Goal: Information Seeking & Learning: Learn about a topic

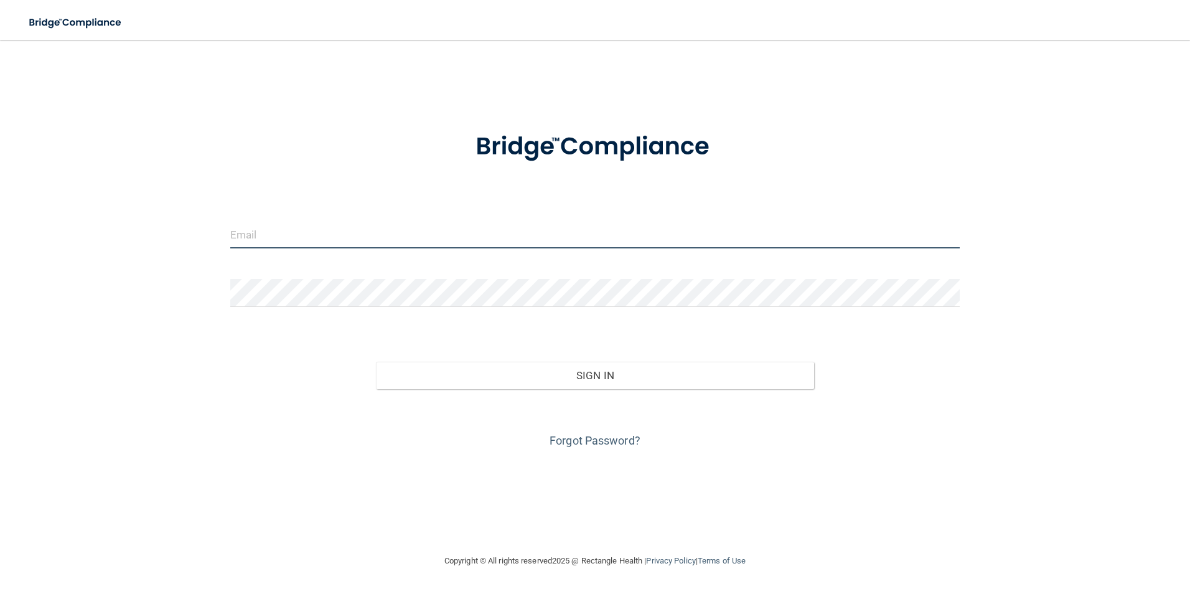
click at [406, 240] on input "email" at bounding box center [595, 234] width 730 height 28
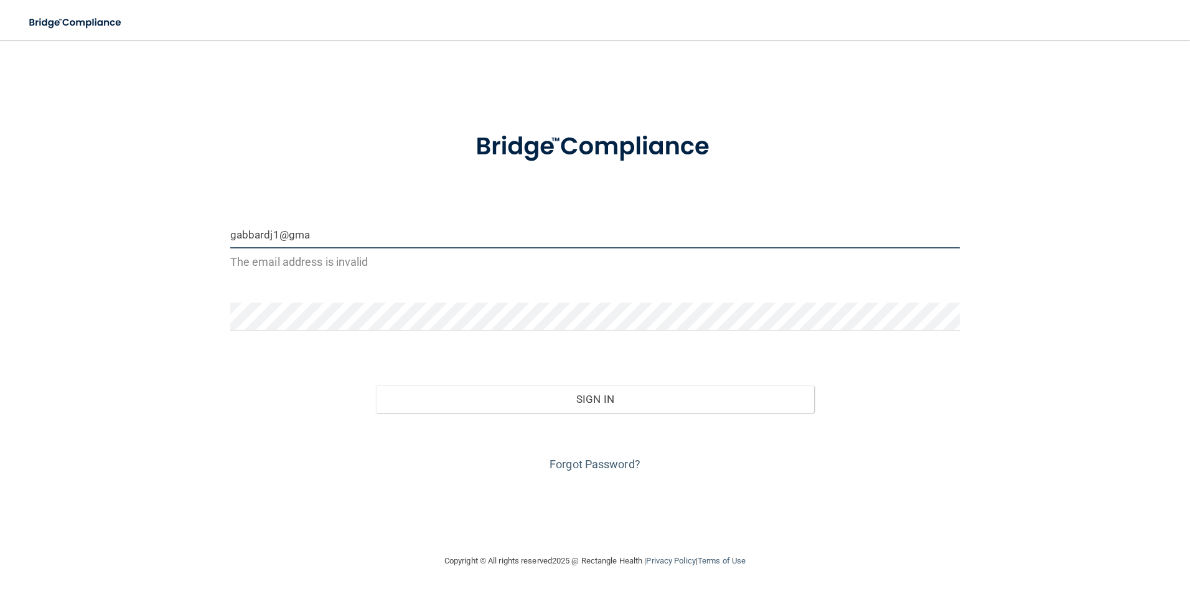
type input "[EMAIL_ADDRESS][DOMAIN_NAME]"
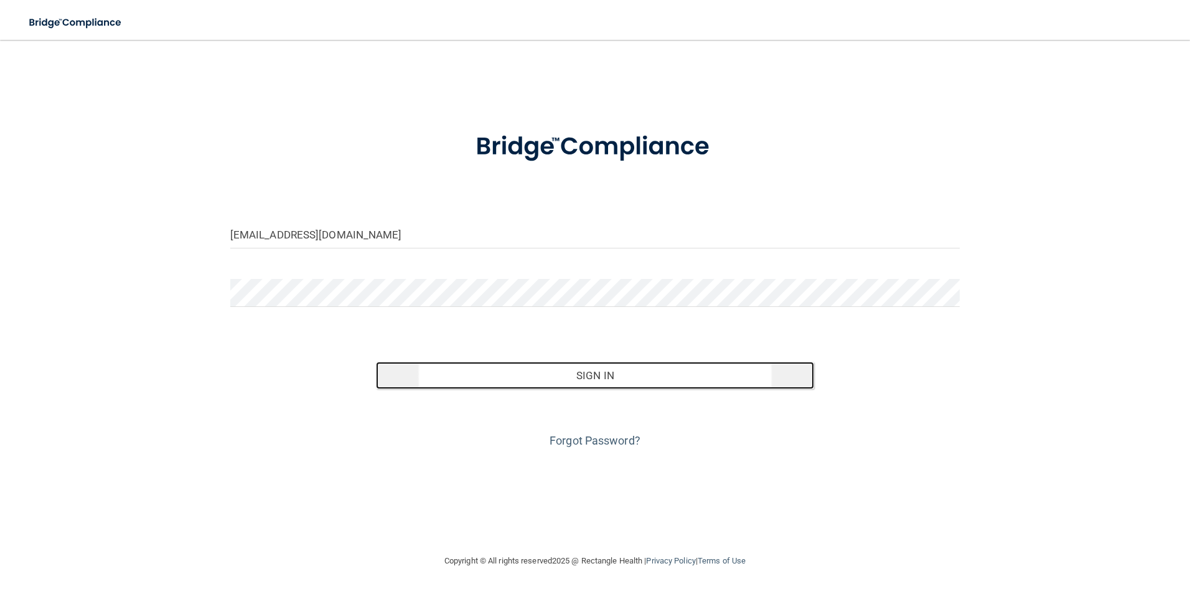
click at [502, 380] on button "Sign In" at bounding box center [595, 375] width 438 height 27
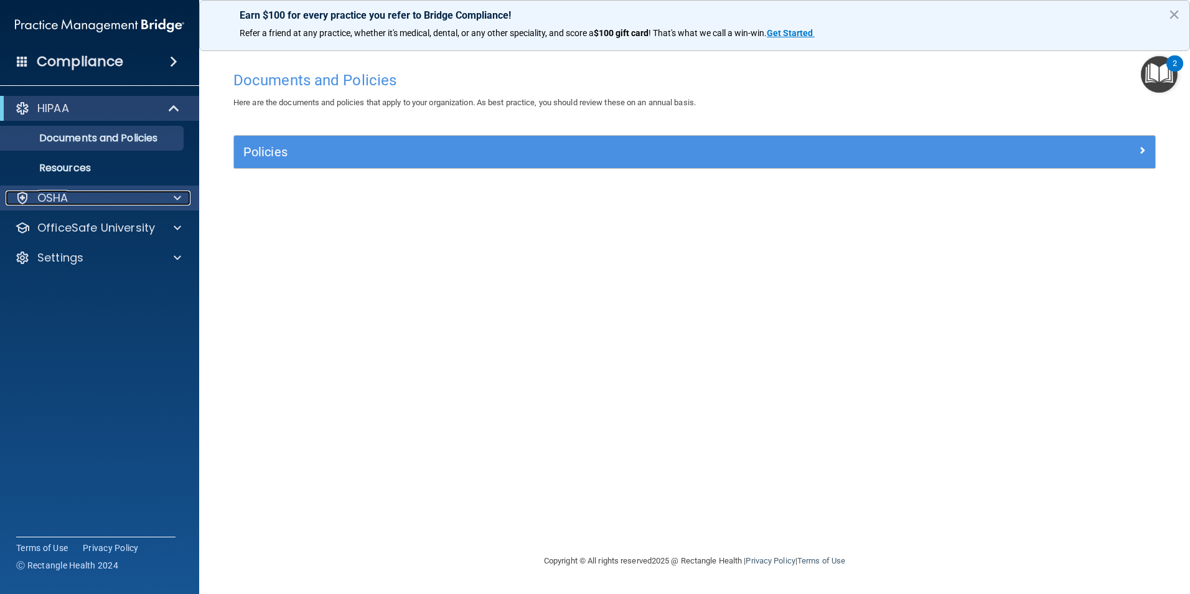
click at [91, 196] on div "OSHA" at bounding box center [83, 197] width 154 height 15
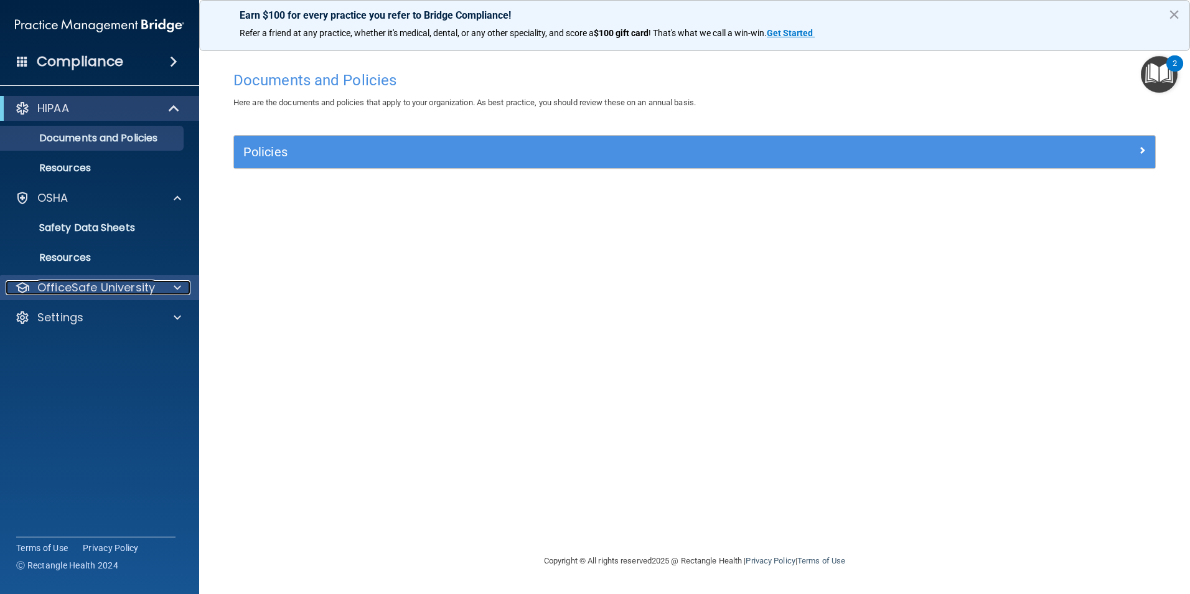
click at [119, 283] on p "OfficeSafe University" at bounding box center [96, 287] width 118 height 15
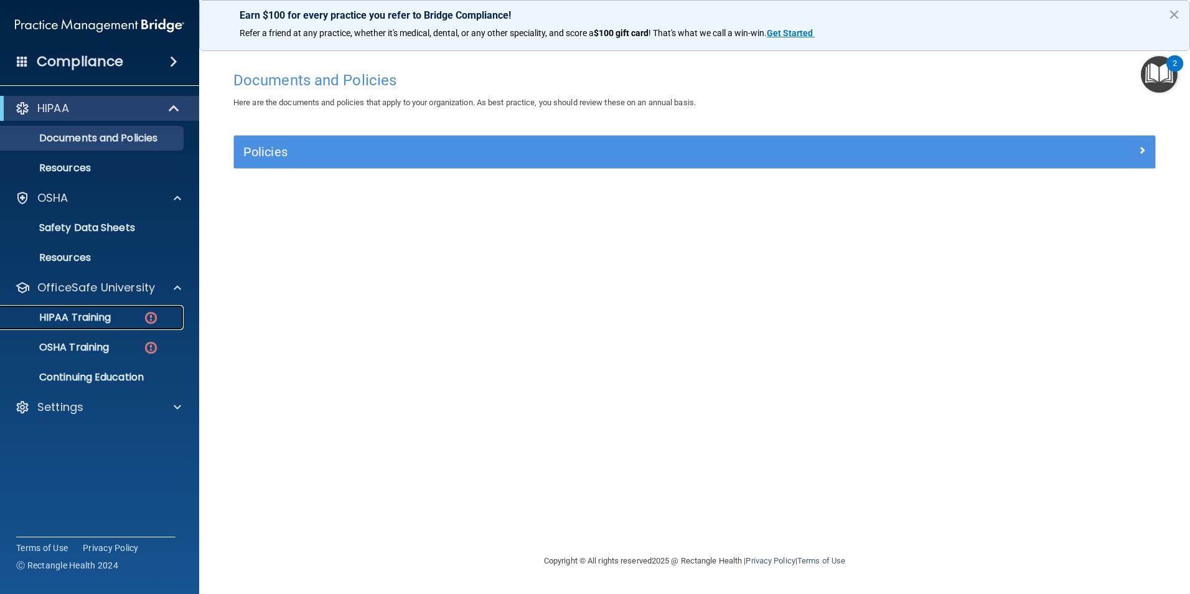
click at [108, 319] on p "HIPAA Training" at bounding box center [59, 317] width 103 height 12
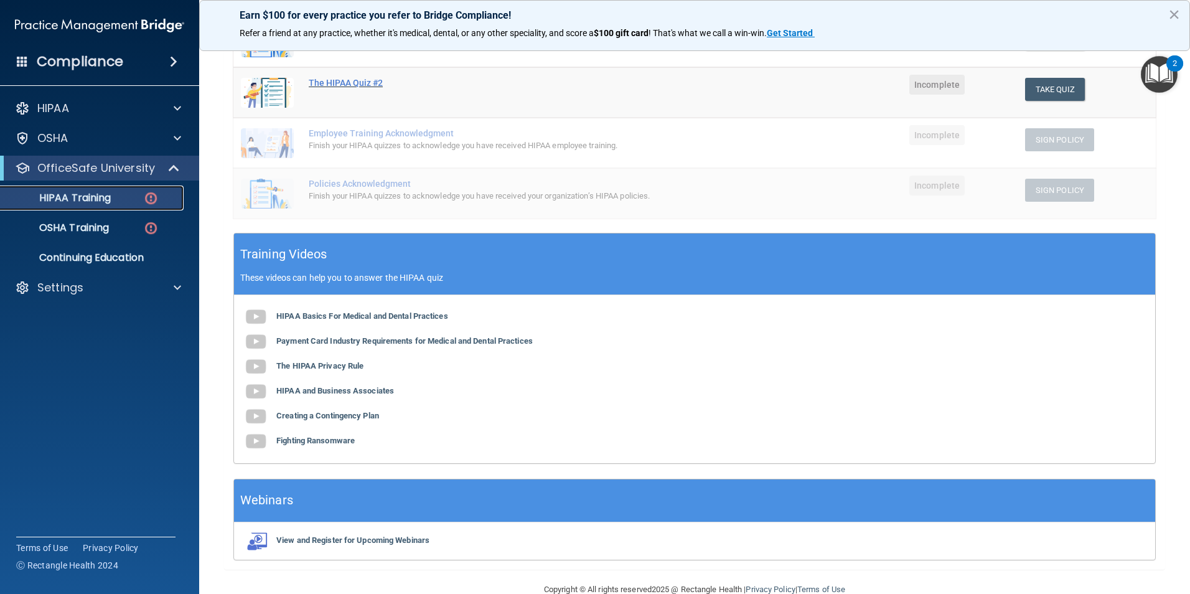
scroll to position [278, 0]
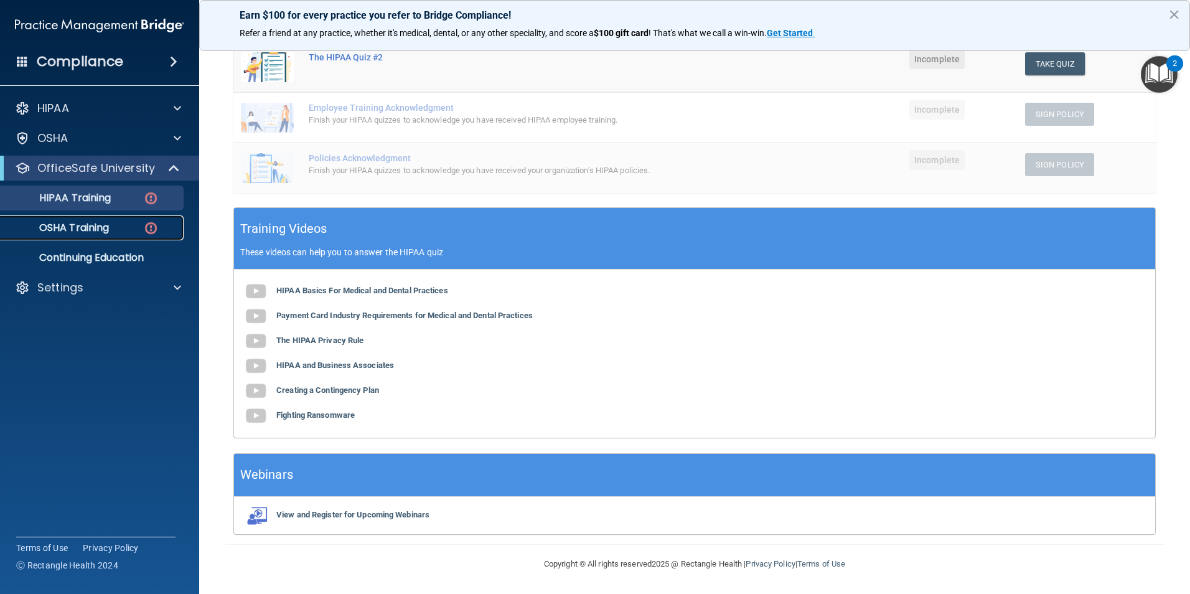
click at [116, 228] on div "OSHA Training" at bounding box center [93, 228] width 170 height 12
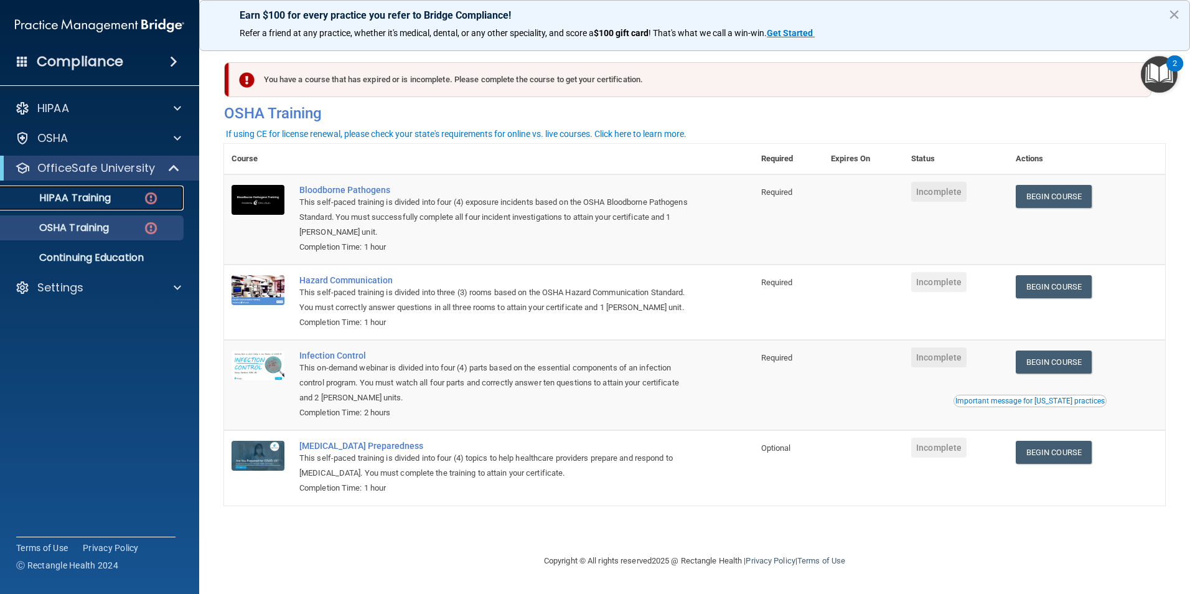
drag, startPoint x: 100, startPoint y: 195, endPoint x: 207, endPoint y: 211, distance: 108.9
click at [100, 196] on p "HIPAA Training" at bounding box center [59, 198] width 103 height 12
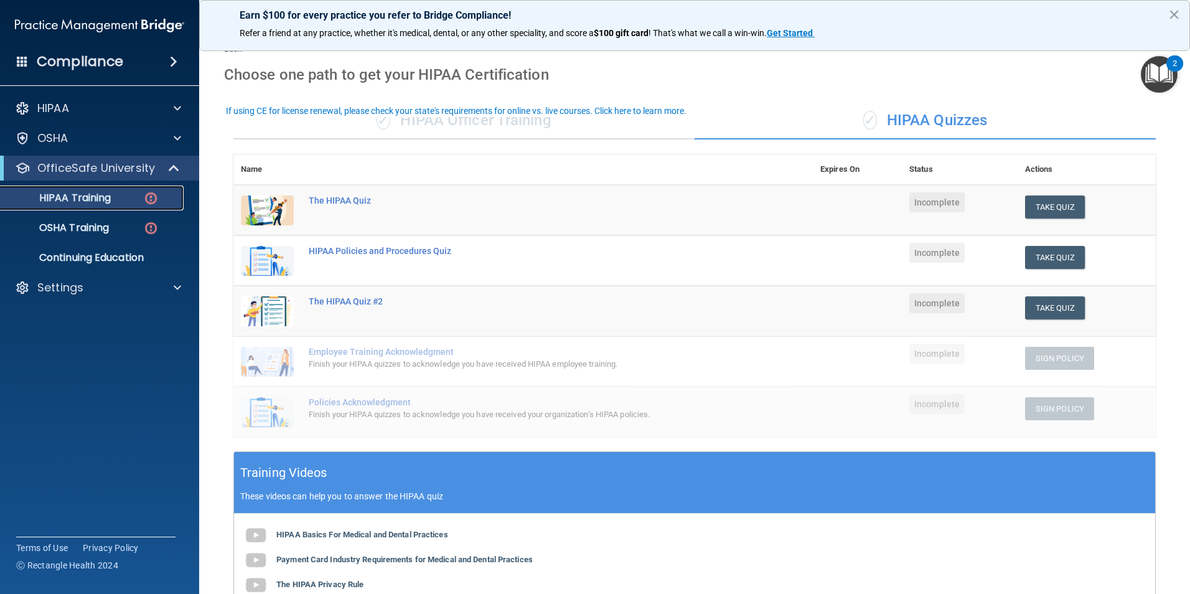
scroll to position [62, 0]
